Goal: Manage account settings

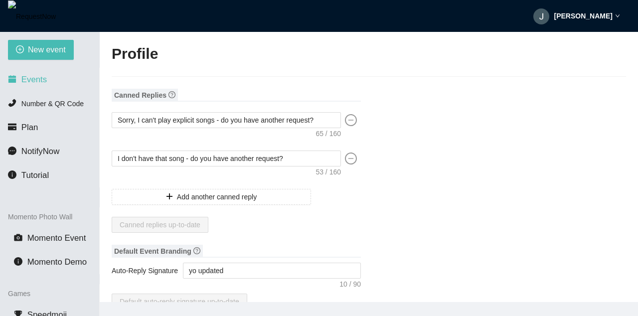
scroll to position [299, 0]
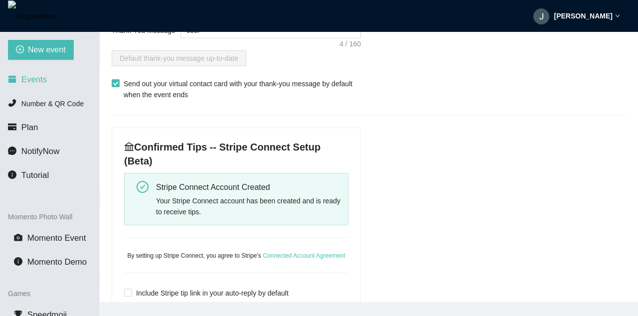
click at [52, 81] on li "Events" at bounding box center [49, 80] width 99 height 20
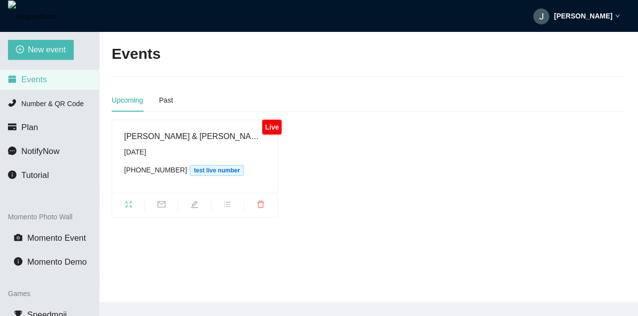
click at [583, 7] on div "Jakob" at bounding box center [576, 16] width 87 height 32
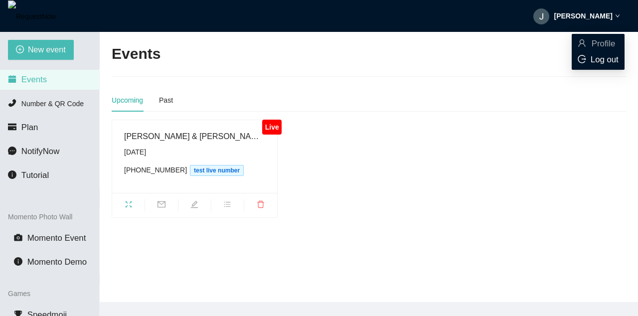
click at [591, 53] on li "Log out" at bounding box center [598, 60] width 53 height 16
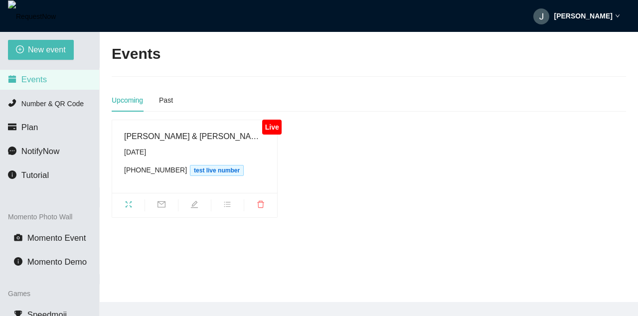
click at [608, 18] on strong "Jakob" at bounding box center [583, 16] width 58 height 8
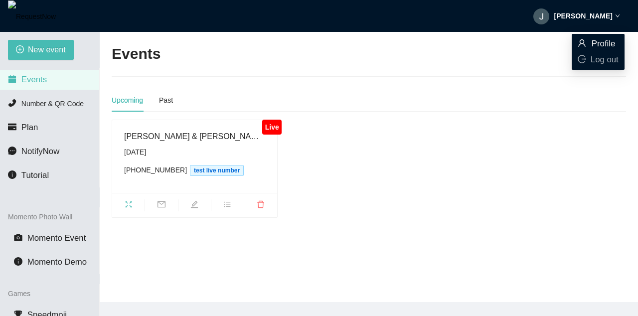
click at [590, 45] on span "Profile" at bounding box center [598, 43] width 41 height 11
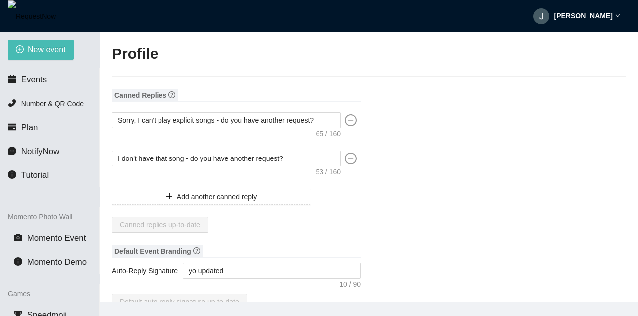
type textarea "https://virtualdj.com/ask/dj__spinz20"
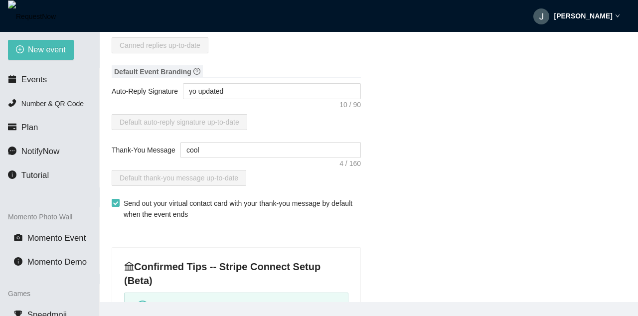
scroll to position [359, 0]
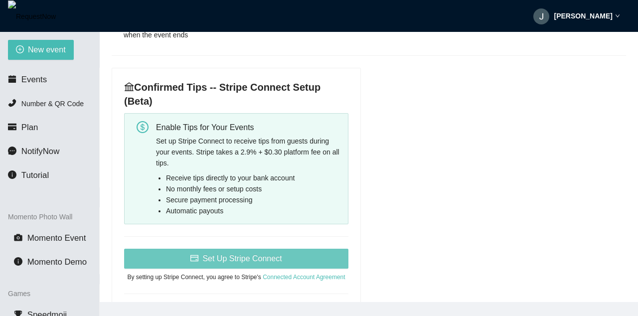
click at [268, 256] on span "Set Up Stripe Connect" at bounding box center [241, 258] width 79 height 12
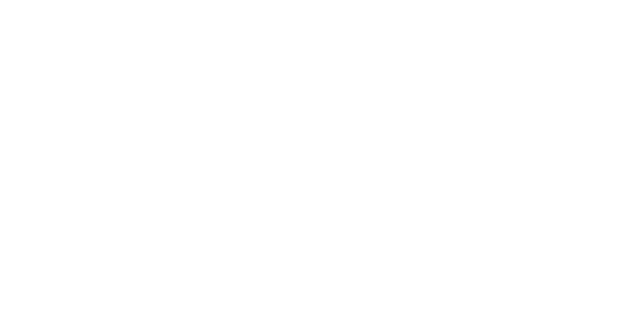
click at [312, 4] on html at bounding box center [319, 2] width 638 height 4
